Goal: Check status

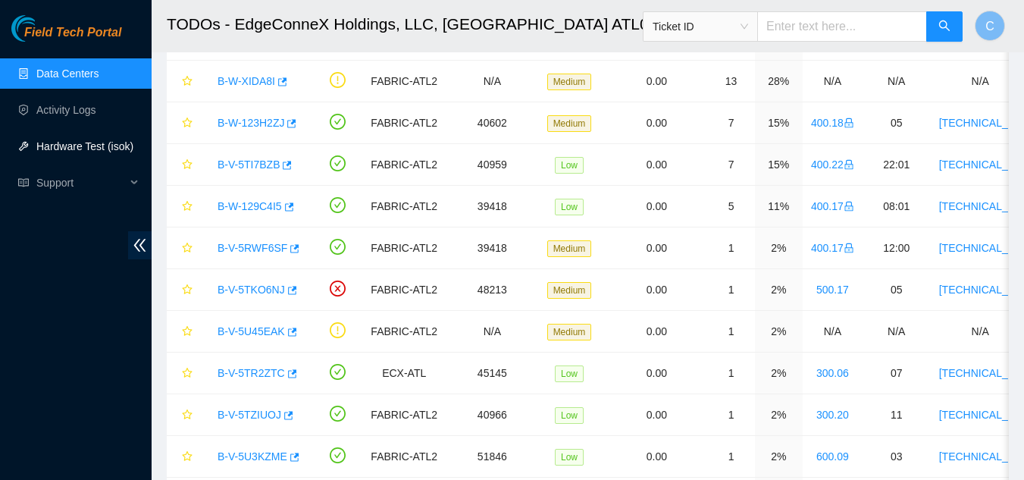
scroll to position [244, 0]
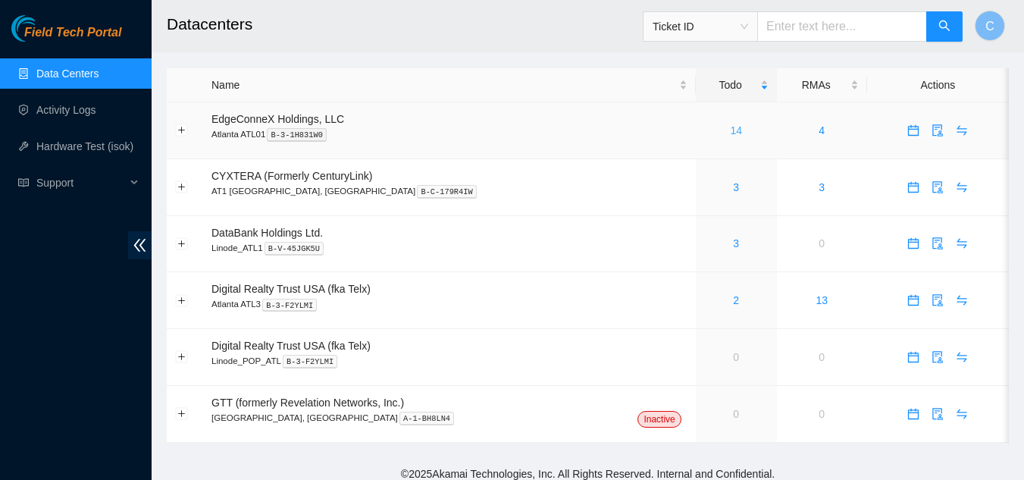
click at [730, 131] on link "14" at bounding box center [736, 130] width 12 height 12
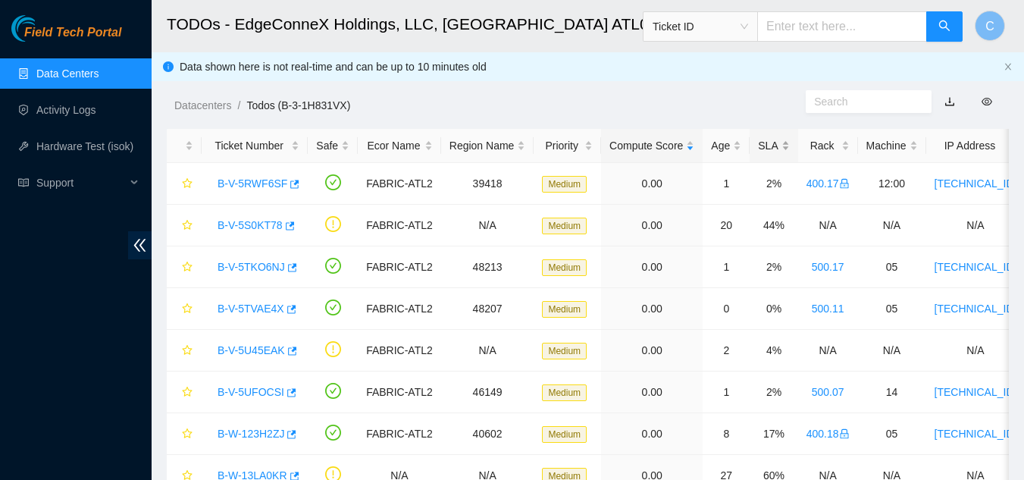
click at [771, 144] on div "SLA" at bounding box center [773, 145] width 31 height 17
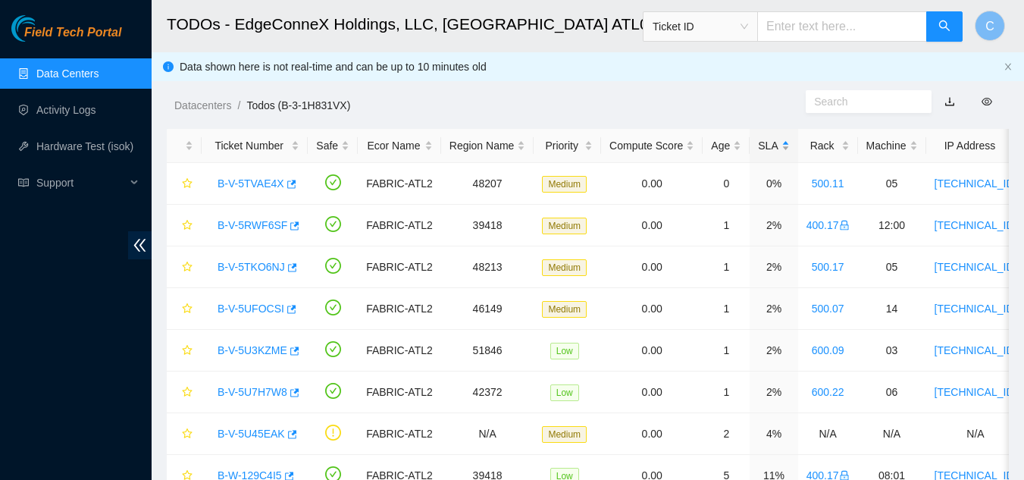
click at [771, 144] on div "SLA" at bounding box center [773, 145] width 31 height 17
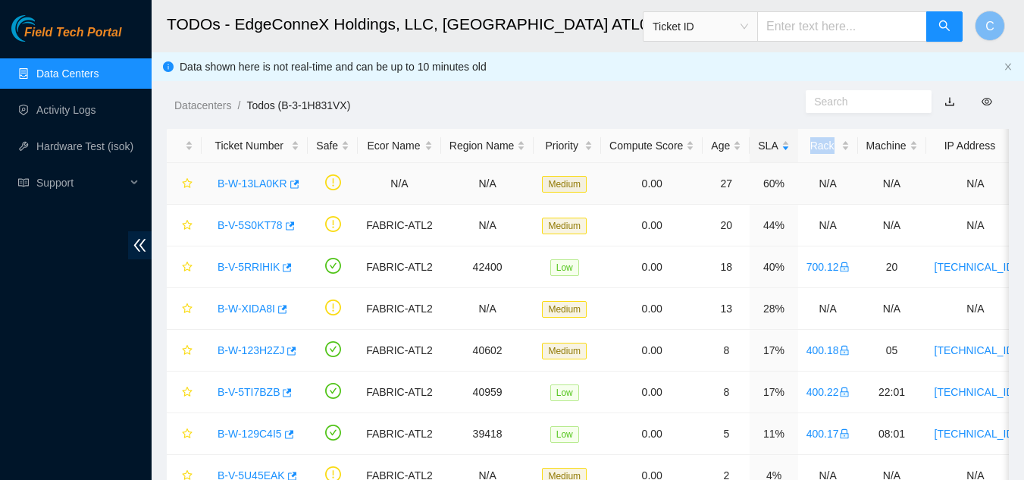
click at [240, 177] on link "B-W-13LA0KR" at bounding box center [253, 183] width 70 height 12
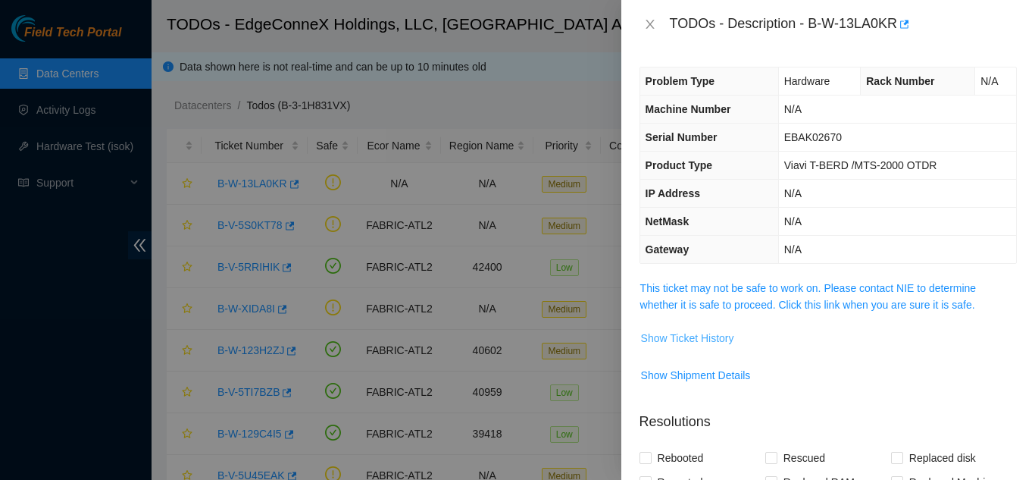
click at [678, 327] on button "Show Ticket History" at bounding box center [687, 338] width 95 height 24
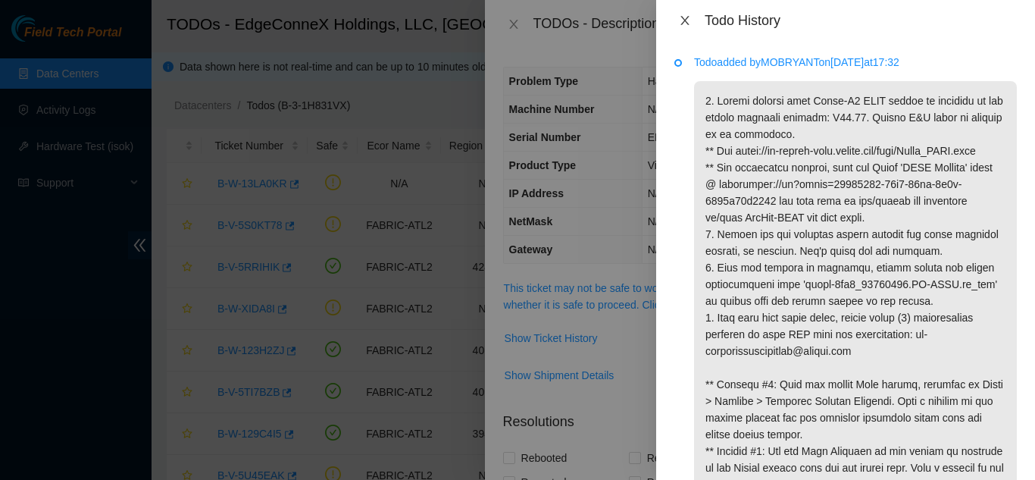
click at [688, 19] on icon "close" at bounding box center [685, 20] width 12 height 12
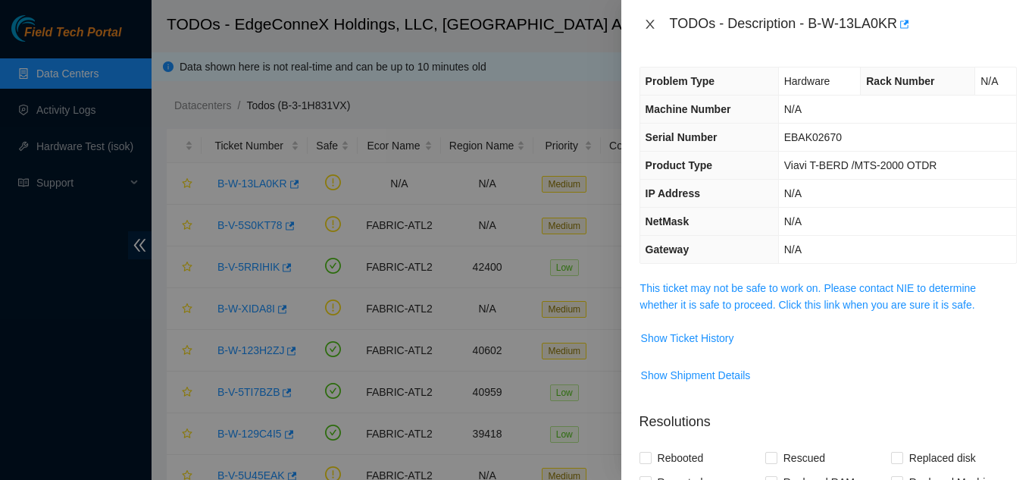
click at [651, 30] on icon "close" at bounding box center [650, 24] width 12 height 12
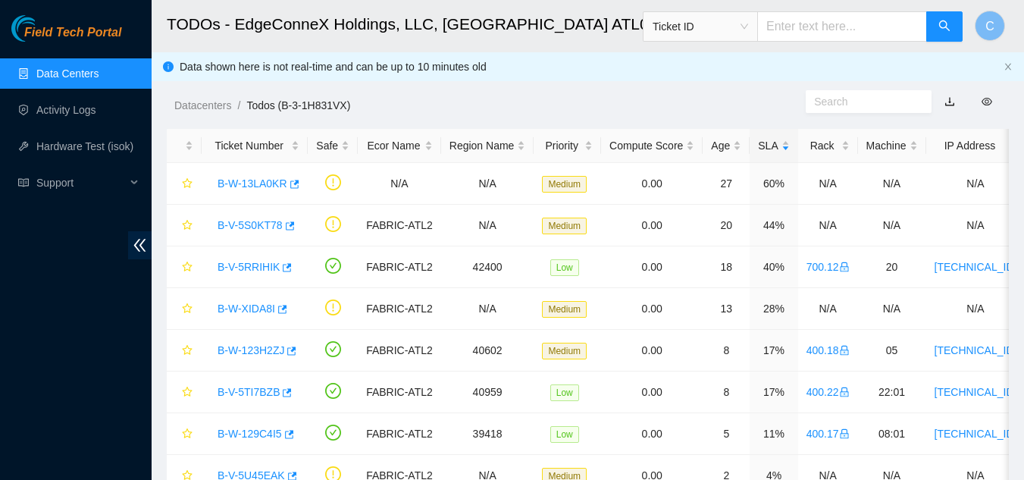
click at [621, 52] on header "TODOs - EdgeConneX Holdings, LLC, Atlanta ATL01 Ticket ID C" at bounding box center [664, 26] width 1024 height 52
click at [251, 225] on link "B-V-5S0KT78" at bounding box center [250, 225] width 65 height 12
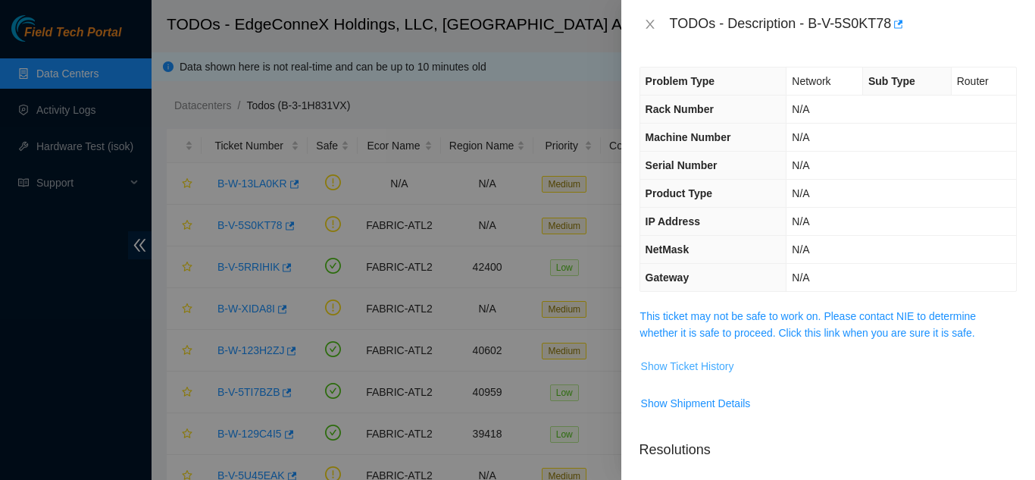
click at [721, 363] on span "Show Ticket History" at bounding box center [687, 366] width 93 height 17
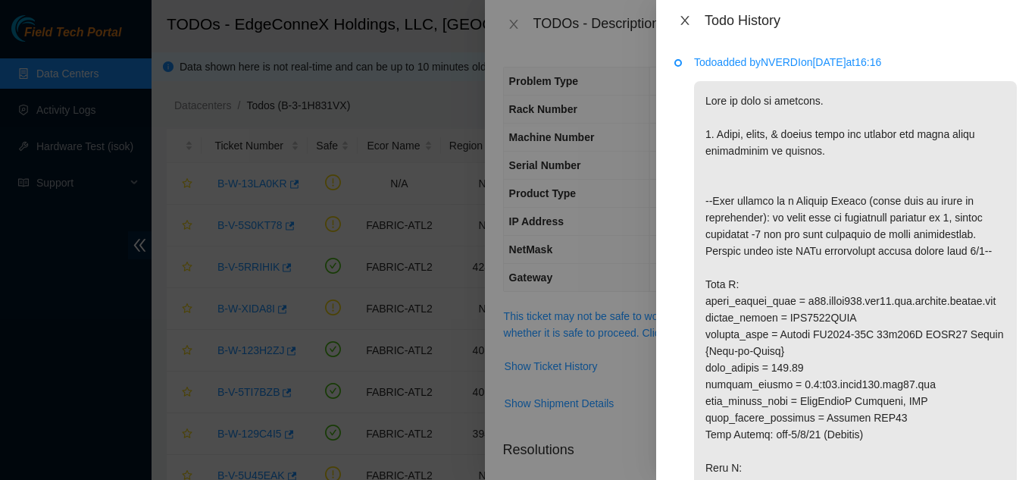
click at [688, 23] on icon "close" at bounding box center [685, 20] width 12 height 12
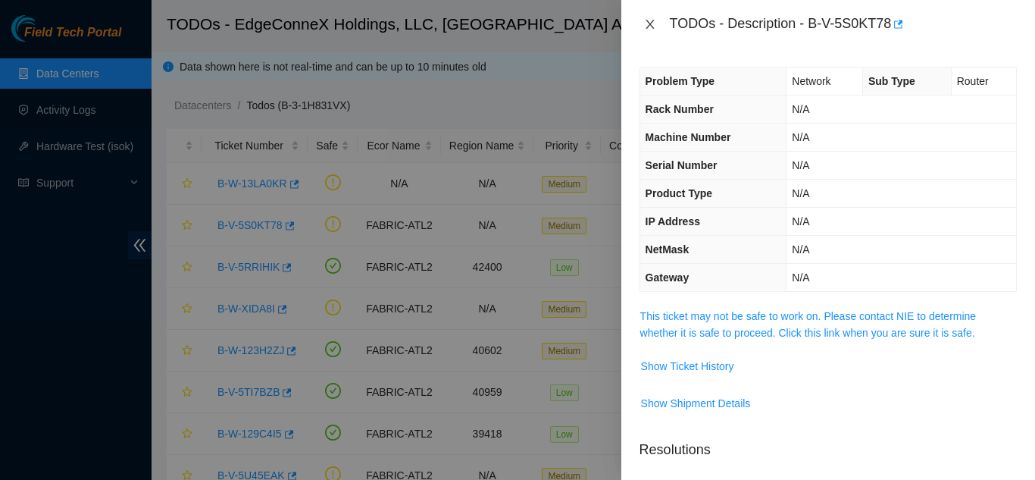
click at [648, 26] on icon "close" at bounding box center [650, 24] width 8 height 9
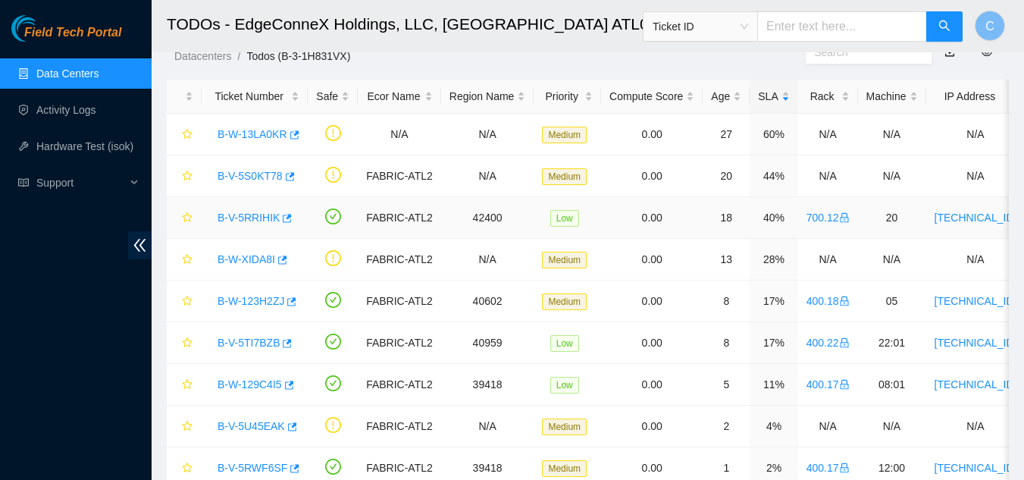
scroll to position [76, 0]
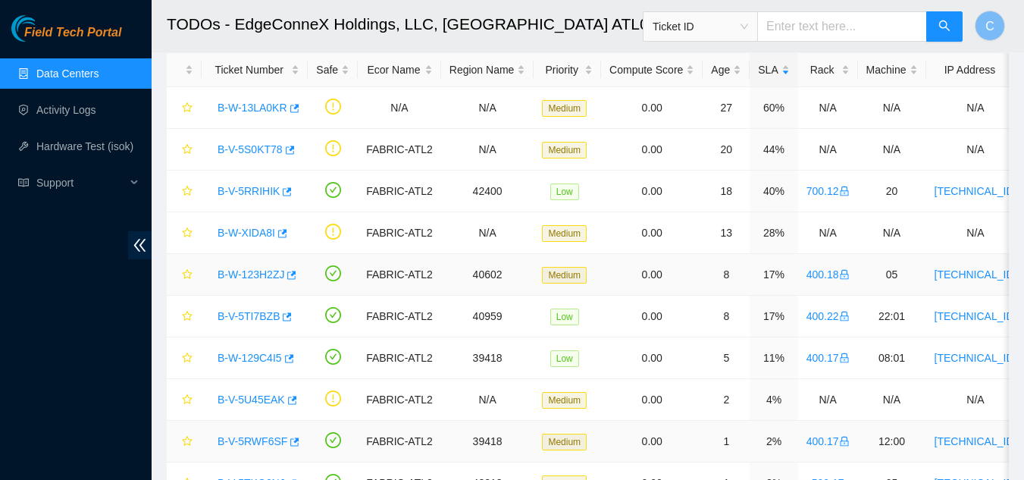
drag, startPoint x: 315, startPoint y: 248, endPoint x: 351, endPoint y: 271, distance: 43.3
click at [323, 243] on td at bounding box center [333, 233] width 50 height 42
